Goal: Task Accomplishment & Management: Complete application form

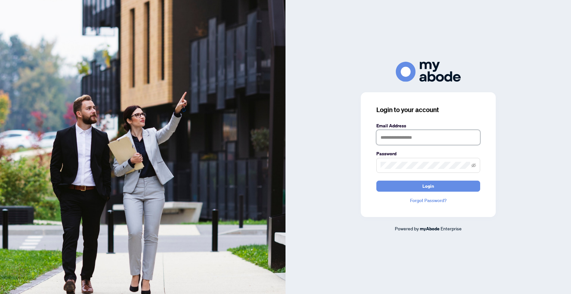
click at [422, 139] on input "text" at bounding box center [429, 137] width 104 height 15
type input "*"
type input "**********"
click at [430, 185] on span "Login" at bounding box center [429, 186] width 12 height 10
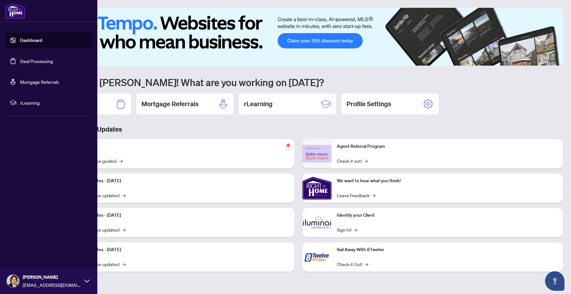
click at [45, 61] on link "Deal Processing" at bounding box center [36, 61] width 33 height 6
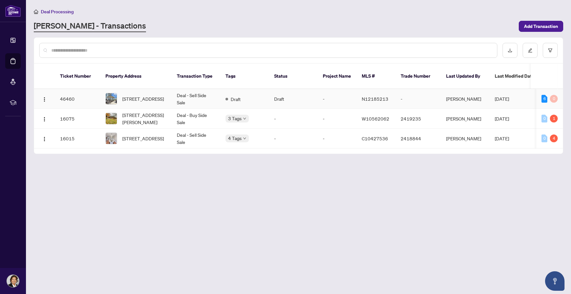
click at [288, 93] on td "Draft" at bounding box center [293, 99] width 49 height 20
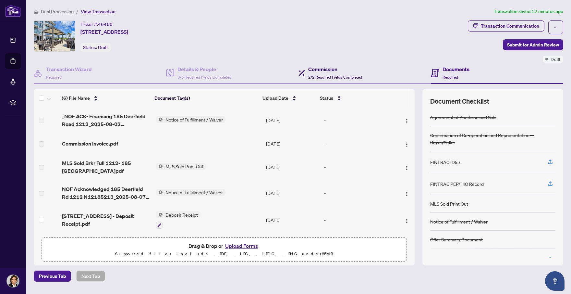
click at [320, 75] on span "2/2 Required Fields Completed" at bounding box center [335, 77] width 54 height 5
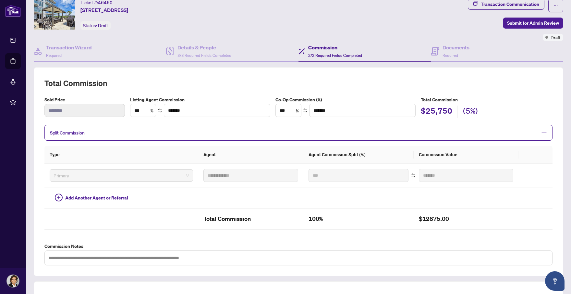
scroll to position [15, 0]
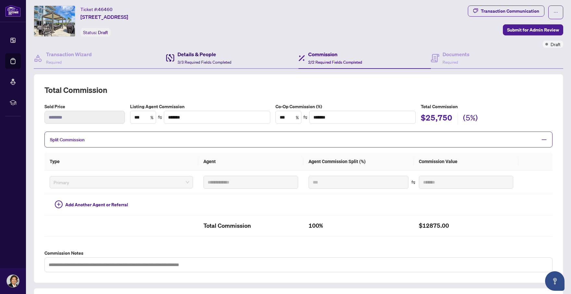
click at [217, 62] on span "3/3 Required Fields Completed" at bounding box center [205, 62] width 54 height 5
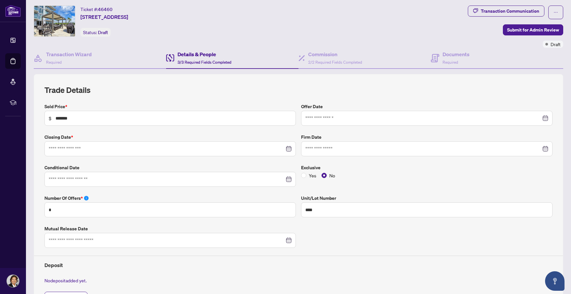
type input "**********"
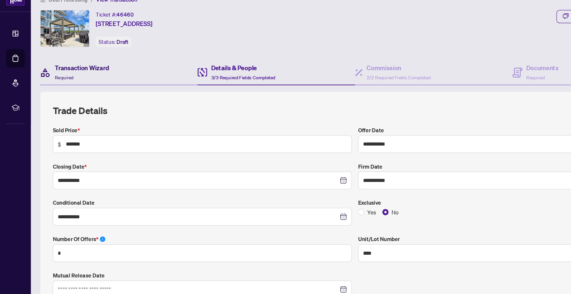
click at [70, 77] on div "Transaction Wizard Required" at bounding box center [69, 72] width 46 height 15
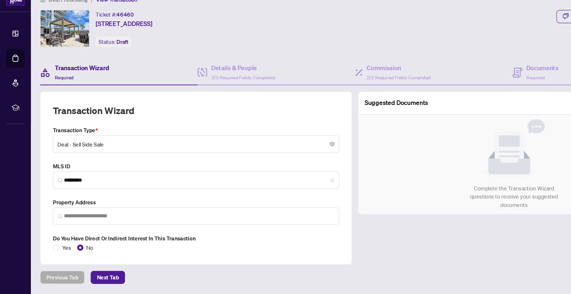
type input "**********"
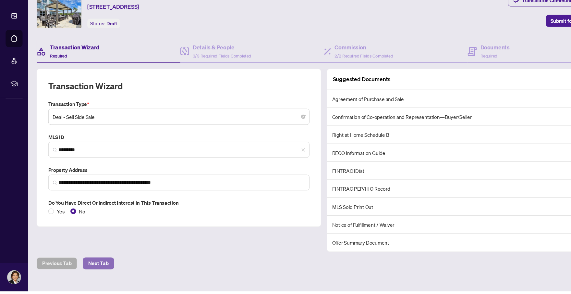
click at [96, 267] on span "Next Tab" at bounding box center [90, 268] width 19 height 10
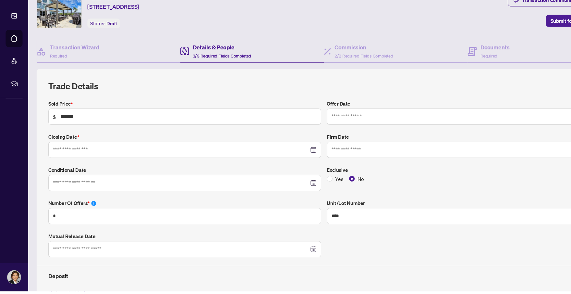
type input "**********"
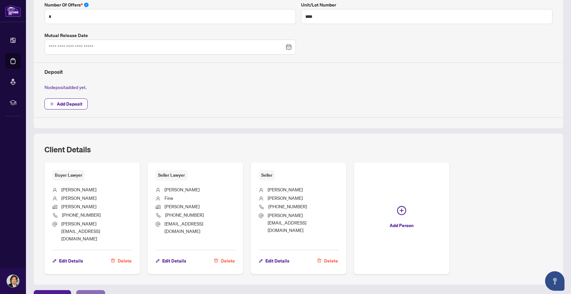
scroll to position [208, 0]
click at [91, 290] on span "Next Tab" at bounding box center [90, 295] width 19 height 10
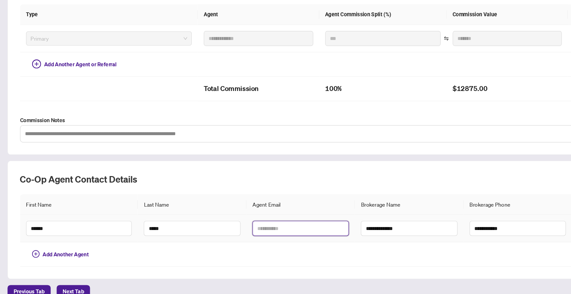
scroll to position [134, 0]
click at [274, 227] on input "text" at bounding box center [288, 226] width 84 height 13
paste input "**********"
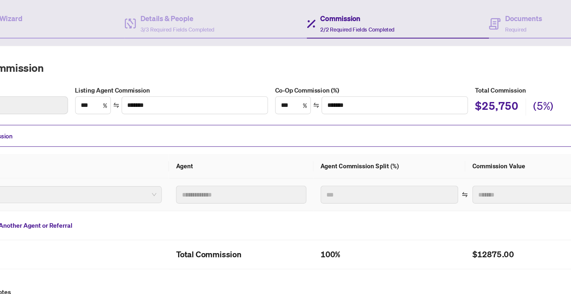
scroll to position [0, 0]
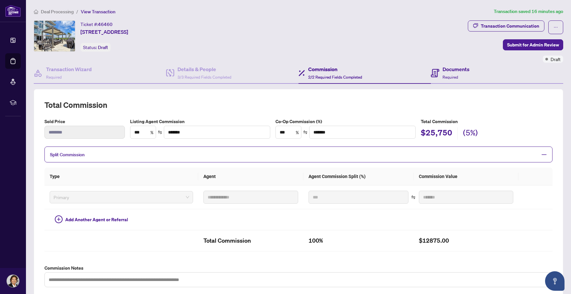
type input "**********"
click at [453, 75] on span "Required" at bounding box center [451, 77] width 16 height 5
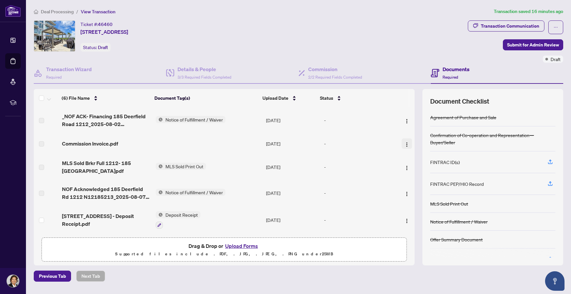
click at [402, 144] on button "button" at bounding box center [407, 143] width 10 height 10
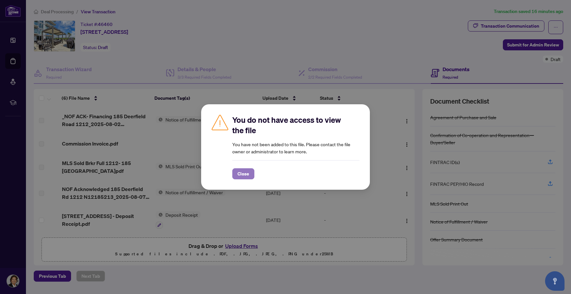
click at [249, 172] on span "Close" at bounding box center [244, 173] width 12 height 10
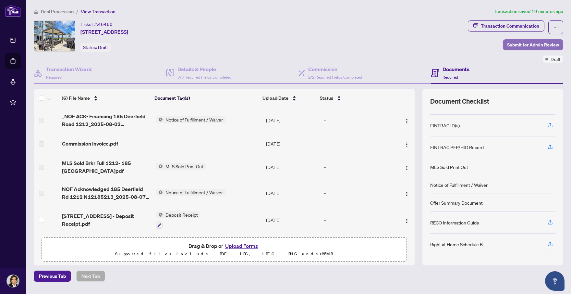
click at [538, 44] on span "Submit for Admin Review" at bounding box center [533, 45] width 52 height 10
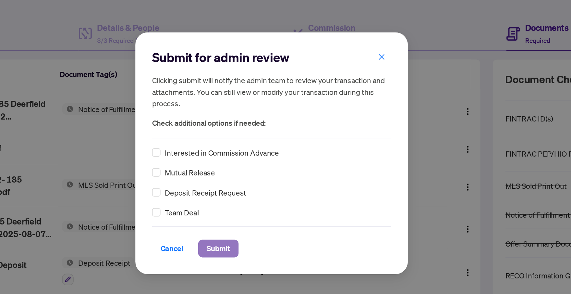
click at [255, 206] on span "Submit" at bounding box center [252, 206] width 15 height 10
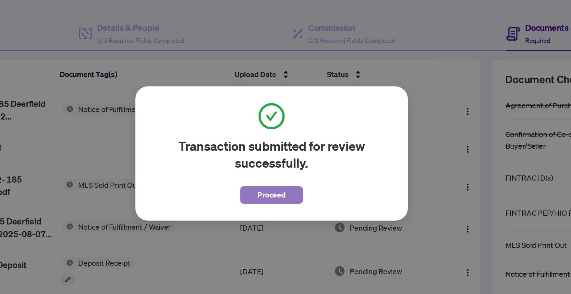
click at [290, 172] on span "Proceed" at bounding box center [285, 173] width 17 height 10
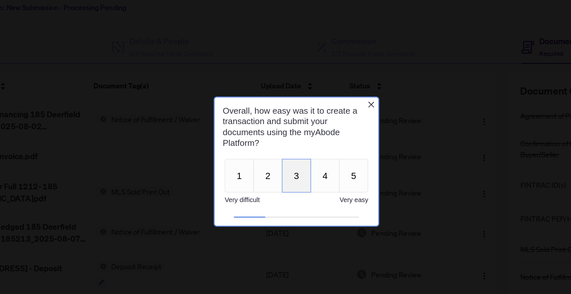
click at [270, 145] on button "3" at bounding box center [264, 145] width 19 height 22
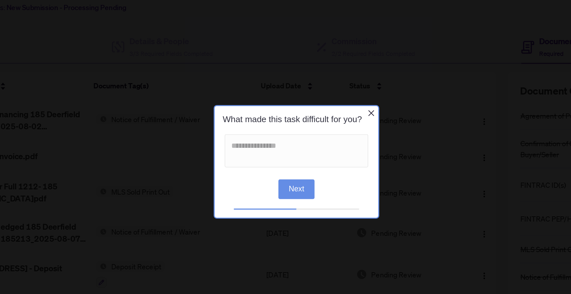
click at [269, 153] on button "Next" at bounding box center [265, 156] width 24 height 13
click at [269, 153] on button "Finish" at bounding box center [264, 156] width 27 height 13
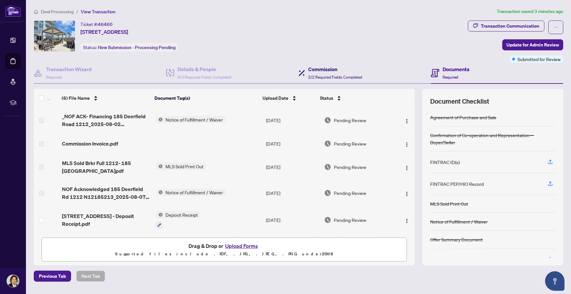
click at [329, 76] on span "2/2 Required Fields Completed" at bounding box center [335, 77] width 54 height 5
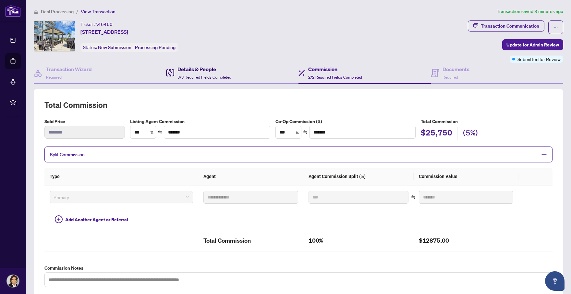
click at [222, 75] on span "3/3 Required Fields Completed" at bounding box center [205, 77] width 54 height 5
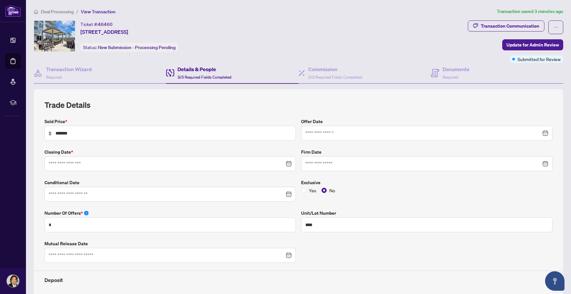
type input "**********"
click at [86, 75] on div "Transaction Wizard Required" at bounding box center [69, 72] width 46 height 15
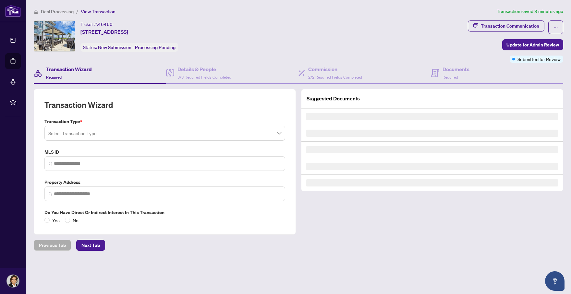
type input "*********"
type input "**********"
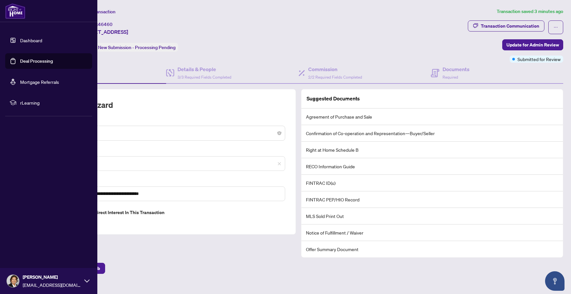
click at [33, 42] on link "Dashboard" at bounding box center [31, 40] width 22 height 6
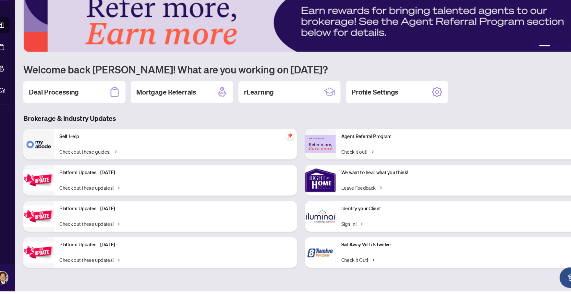
click at [357, 214] on p "Identify your Client" at bounding box center [447, 215] width 221 height 7
click at [323, 224] on img at bounding box center [317, 222] width 29 height 29
click at [349, 217] on p "Identify your Client" at bounding box center [447, 215] width 221 height 7
click at [318, 223] on img at bounding box center [317, 222] width 29 height 29
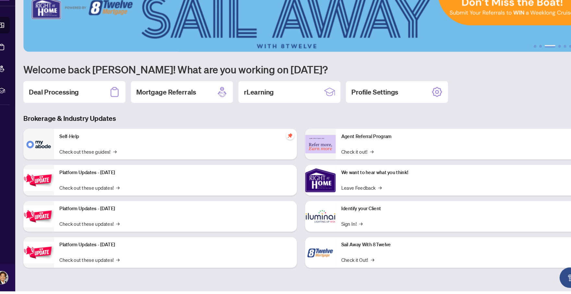
click at [379, 217] on p "Identify your Client" at bounding box center [447, 215] width 221 height 7
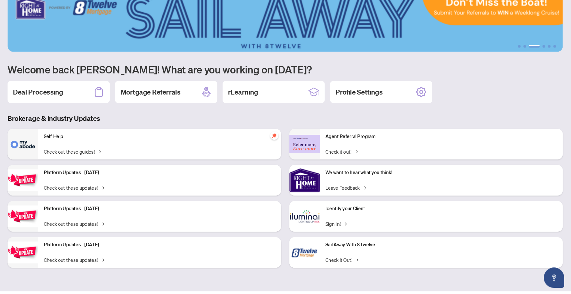
click at [451, 218] on p "Identify your Client" at bounding box center [447, 215] width 221 height 7
click at [447, 224] on div "Identify your Client Sign In! →" at bounding box center [448, 222] width 232 height 29
click at [320, 222] on img at bounding box center [317, 222] width 29 height 29
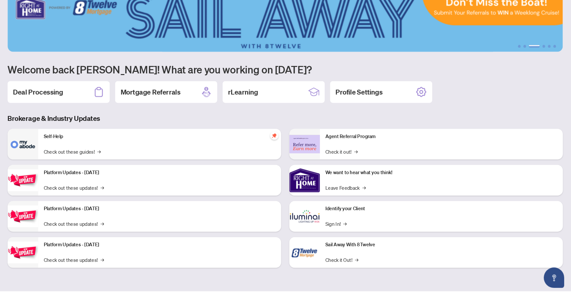
click at [320, 222] on img at bounding box center [317, 222] width 29 height 29
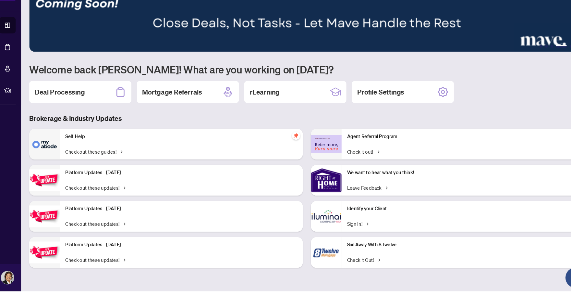
click at [345, 216] on p "Identify your Client" at bounding box center [447, 215] width 221 height 7
click at [331, 219] on img at bounding box center [317, 222] width 29 height 29
click at [318, 223] on img at bounding box center [317, 222] width 29 height 29
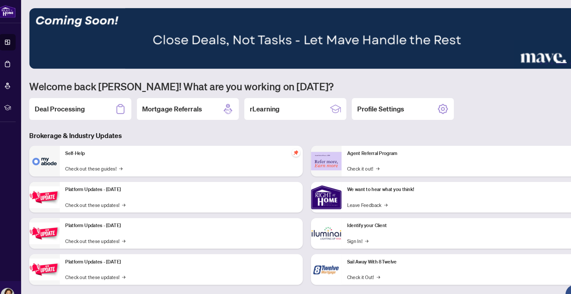
click at [309, 230] on img at bounding box center [317, 222] width 29 height 29
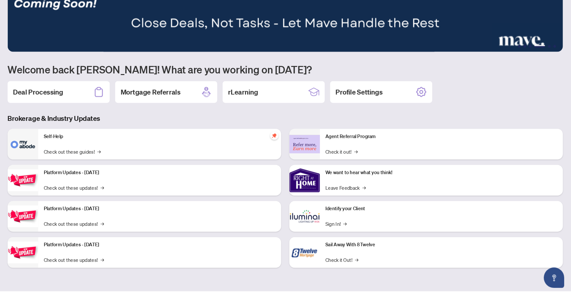
click at [420, 229] on div "Identify your Client Sign In! →" at bounding box center [448, 222] width 232 height 29
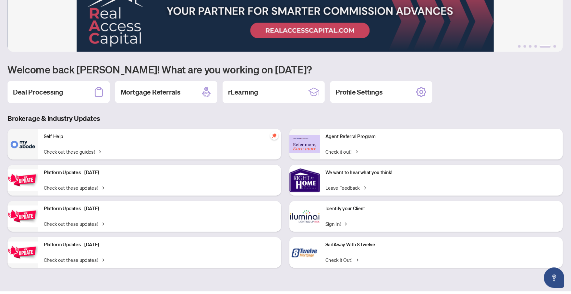
click at [420, 229] on div "Identify your Client Sign In! →" at bounding box center [448, 222] width 232 height 29
